Goal: Task Accomplishment & Management: Use online tool/utility

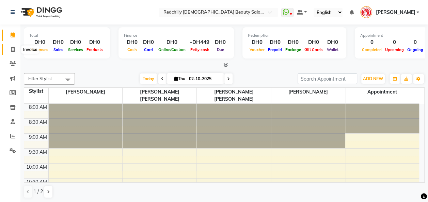
click at [11, 51] on icon at bounding box center [13, 49] width 4 height 5
select select "service"
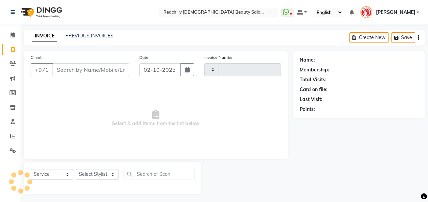
type input "0207"
select select "8996"
click at [61, 71] on input "Client" at bounding box center [90, 69] width 77 height 13
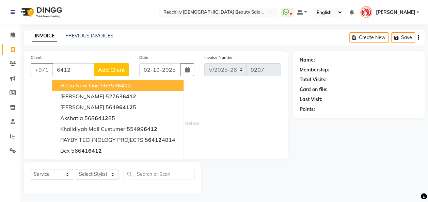
click at [106, 84] on ngb-highlight "56354 6412" at bounding box center [115, 85] width 31 height 7
type input "563546412"
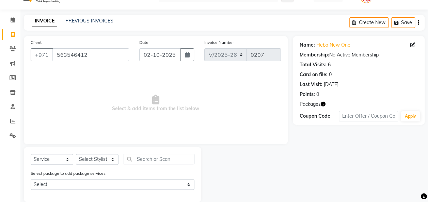
scroll to position [25, 0]
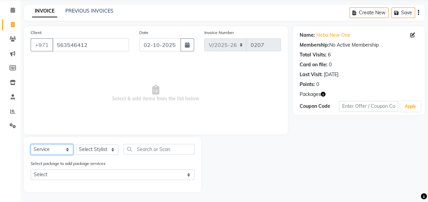
click at [66, 149] on select "Select Service Product Membership Package Voucher Prepaid Gift Card" at bounding box center [52, 149] width 43 height 11
click at [31, 144] on select "Select Service Product Membership Package Voucher Prepaid Gift Card" at bounding box center [52, 149] width 43 height 11
click at [111, 149] on select "Select Stylist Appointment [PERSON_NAME] [PERSON_NAME] [PERSON_NAME] Lolita Cub…" at bounding box center [97, 149] width 43 height 11
select select "91330"
click at [76, 144] on select "Select Stylist Appointment [PERSON_NAME] [PERSON_NAME] [PERSON_NAME] Lolita Cub…" at bounding box center [97, 149] width 43 height 11
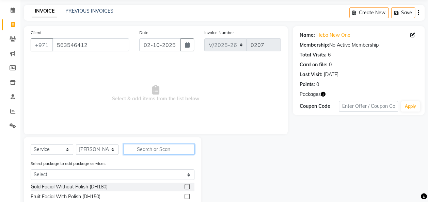
click at [142, 151] on input "text" at bounding box center [159, 149] width 71 height 11
type input "blo"
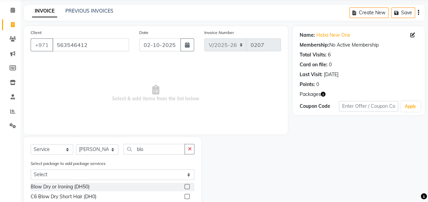
click at [185, 187] on label at bounding box center [187, 186] width 5 height 5
click at [185, 187] on input "checkbox" at bounding box center [187, 187] width 4 height 4
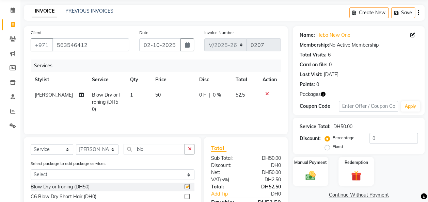
checkbox input "false"
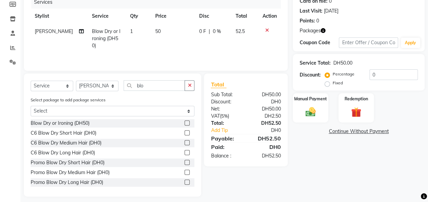
scroll to position [89, 0]
click at [310, 110] on img at bounding box center [310, 112] width 17 height 12
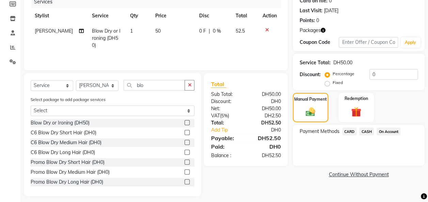
click at [366, 131] on span "CASH" at bounding box center [366, 132] width 15 height 8
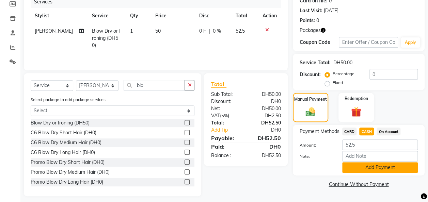
click at [370, 169] on button "Add Payment" at bounding box center [380, 167] width 76 height 11
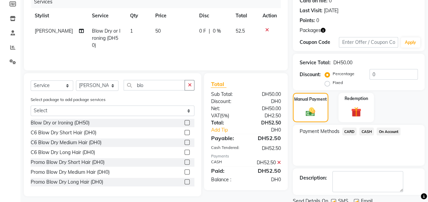
scroll to position [114, 0]
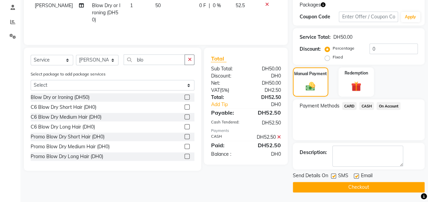
click at [372, 189] on button "Checkout" at bounding box center [359, 187] width 132 height 11
